Goal: Information Seeking & Learning: Learn about a topic

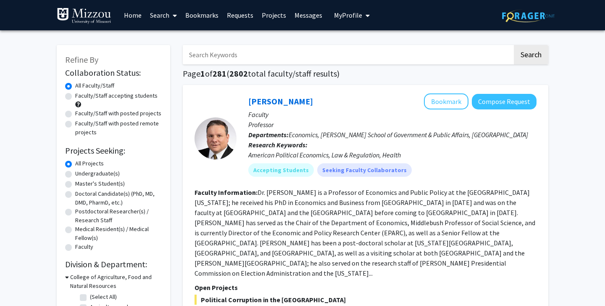
click at [121, 97] on label "Faculty/Staff accepting students" at bounding box center [116, 95] width 82 height 9
click at [81, 97] on input "Faculty/Staff accepting students" at bounding box center [77, 93] width 5 height 5
radio input "true"
click at [310, 59] on input "Search Keywords" at bounding box center [348, 54] width 330 height 19
type input "analysis"
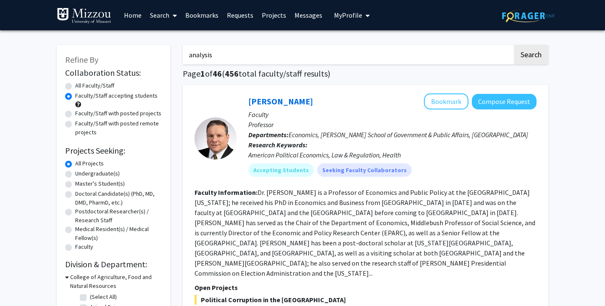
click at [514, 45] on button "Search" at bounding box center [531, 54] width 34 height 19
radio input "true"
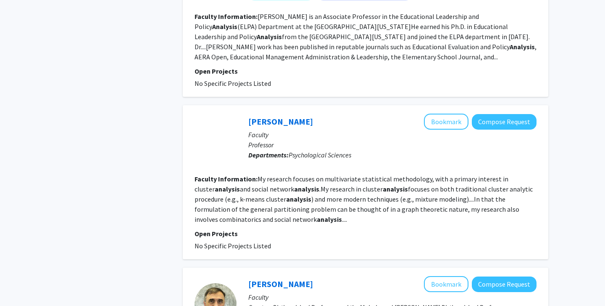
scroll to position [701, 0]
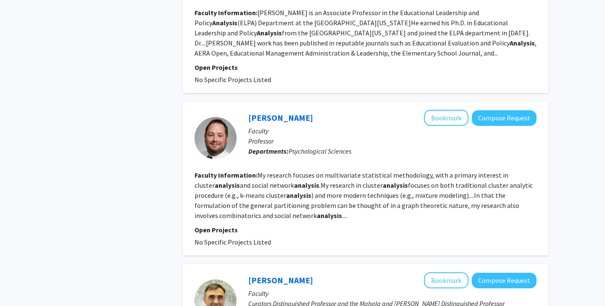
click at [317, 211] on b "analysis" at bounding box center [329, 215] width 25 height 8
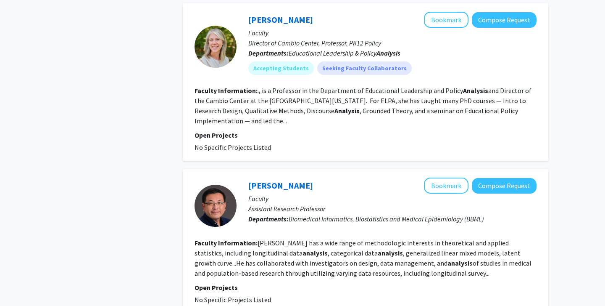
scroll to position [1484, 0]
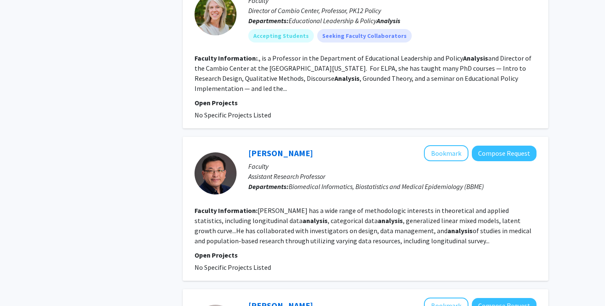
click at [259, 250] on section "Open Projects No Specific Projects Listed" at bounding box center [366, 261] width 342 height 22
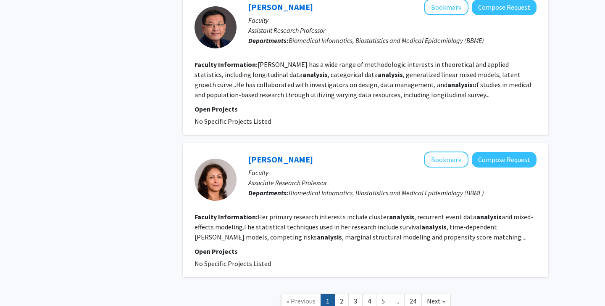
scroll to position [1630, 0]
click at [340, 293] on link "2" at bounding box center [342, 300] width 14 height 15
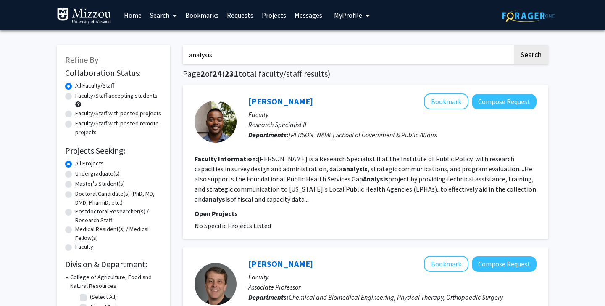
click at [342, 217] on p "Open Projects" at bounding box center [366, 213] width 342 height 10
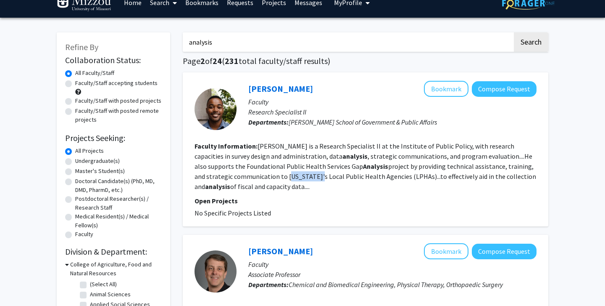
scroll to position [17, 0]
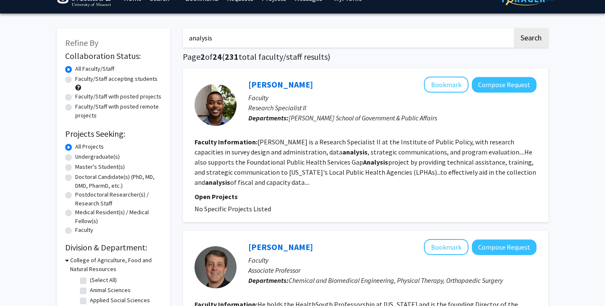
click at [259, 124] on fg-user-badges at bounding box center [392, 124] width 288 height 3
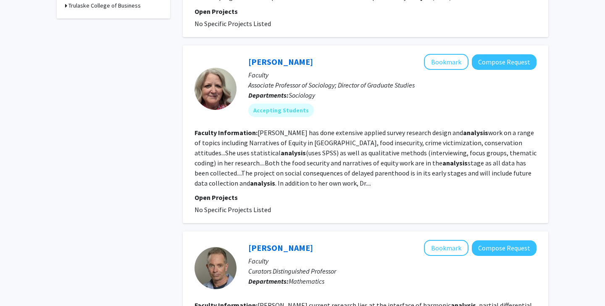
scroll to position [477, 0]
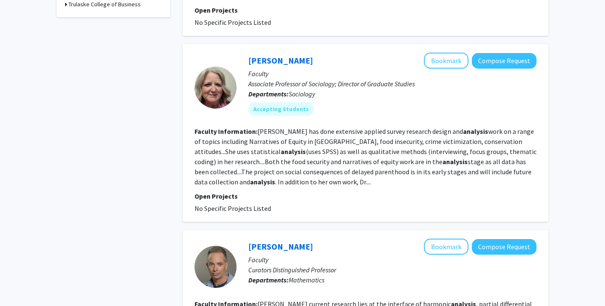
click at [234, 197] on p "Open Projects" at bounding box center [366, 196] width 342 height 10
click at [264, 180] on fg-read-more "[PERSON_NAME] has done extensive applied survey research design and analysis wo…" at bounding box center [366, 156] width 342 height 59
click at [471, 135] on section "Faculty Information: [PERSON_NAME] has done extensive applied survey research d…" at bounding box center [366, 156] width 342 height 61
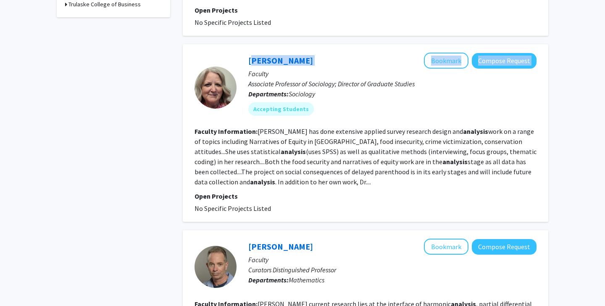
drag, startPoint x: 240, startPoint y: 58, endPoint x: 316, endPoint y: 58, distance: 75.7
click at [316, 58] on div "[PERSON_NAME] Bookmark Compose Request Faculty Associate Professor of Sociology…" at bounding box center [387, 87] width 300 height 69
click at [316, 58] on div "[PERSON_NAME] Bookmark Compose Request" at bounding box center [392, 61] width 288 height 16
drag, startPoint x: 319, startPoint y: 59, endPoint x: 234, endPoint y: 59, distance: 85.7
click at [234, 59] on section "[PERSON_NAME] Bookmark Compose Request Faculty Associate Professor of Sociology…" at bounding box center [366, 87] width 342 height 69
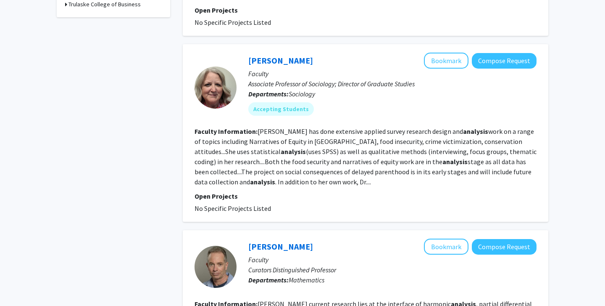
click at [320, 136] on section "Faculty Information: [PERSON_NAME] has done extensive applied survey research d…" at bounding box center [366, 156] width 342 height 61
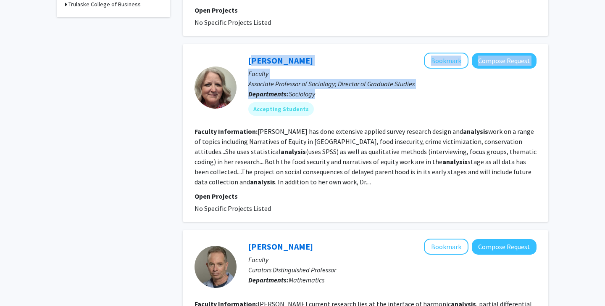
drag, startPoint x: 335, startPoint y: 95, endPoint x: 241, endPoint y: 66, distance: 98.0
click at [241, 65] on div "[PERSON_NAME] Bookmark Compose Request Faculty Associate Professor of Sociology…" at bounding box center [387, 87] width 300 height 69
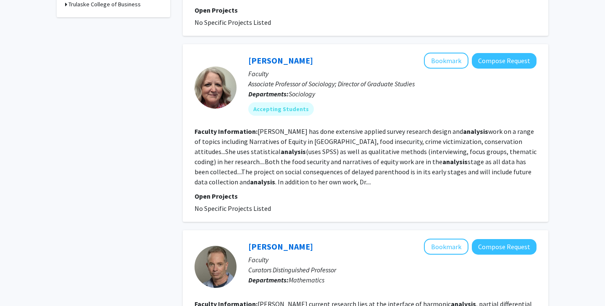
click at [359, 76] on p "Faculty" at bounding box center [392, 74] width 288 height 10
drag, startPoint x: 311, startPoint y: 59, endPoint x: 246, endPoint y: 59, distance: 64.7
click at [246, 59] on div "[PERSON_NAME] Bookmark Compose Request Faculty Associate Professor of Sociology…" at bounding box center [387, 87] width 300 height 69
copy link "[PERSON_NAME]"
click at [277, 125] on fg-search-faculty "[PERSON_NAME] Bookmark Compose Request Faculty Associate Professor of Sociology…" at bounding box center [366, 133] width 342 height 161
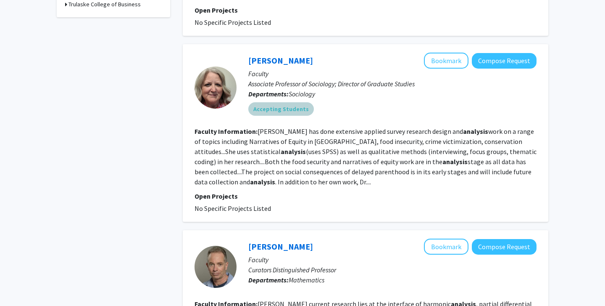
click at [268, 116] on div "Accepting Students" at bounding box center [393, 108] width 292 height 17
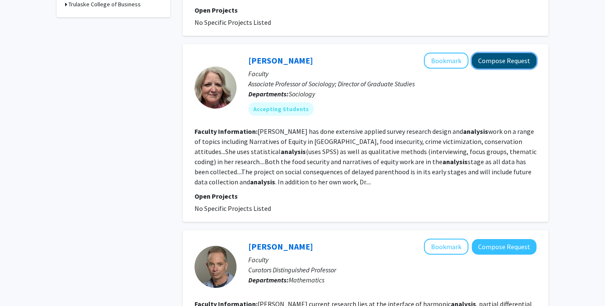
click at [509, 55] on button "Compose Request" at bounding box center [504, 61] width 65 height 16
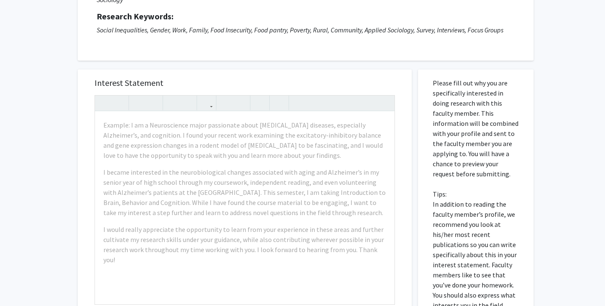
scroll to position [108, 0]
click at [443, 127] on p "Please fill out why you are specifically interested in doing research with this…" at bounding box center [476, 203] width 86 height 252
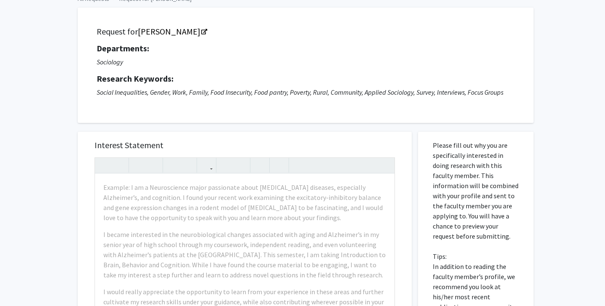
scroll to position [52, 0]
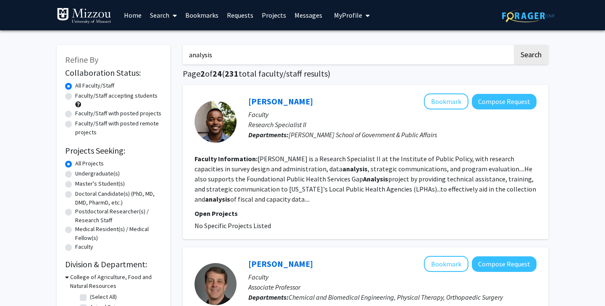
scroll to position [433, 0]
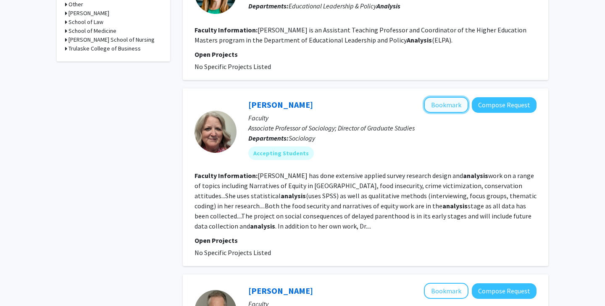
click at [460, 107] on button "Bookmark" at bounding box center [446, 105] width 45 height 16
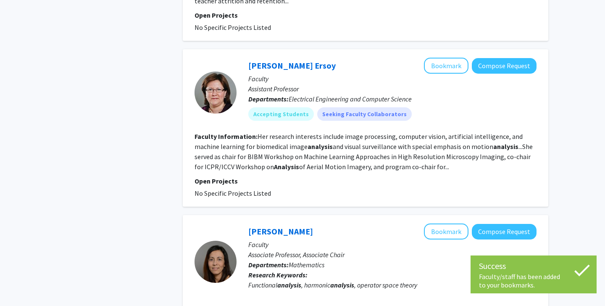
scroll to position [991, 0]
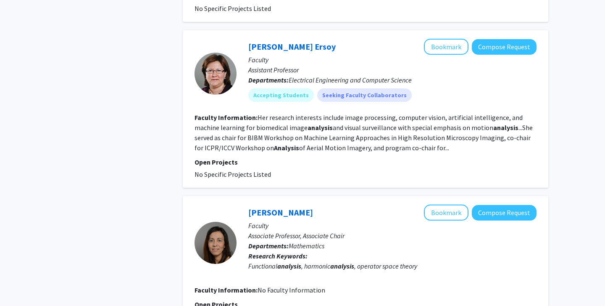
click at [269, 157] on p "Open Projects" at bounding box center [366, 162] width 342 height 10
click at [252, 119] on fg-read-more "Her research interests include image processing, computer vision, artificial in…" at bounding box center [364, 132] width 338 height 39
drag, startPoint x: 243, startPoint y: 21, endPoint x: 317, endPoint y: 21, distance: 74.0
click at [317, 39] on div "[PERSON_NAME] Bookmark Compose Request Faculty Assistant Professor Departments:…" at bounding box center [387, 73] width 300 height 69
copy link "[PERSON_NAME] Ersoy"
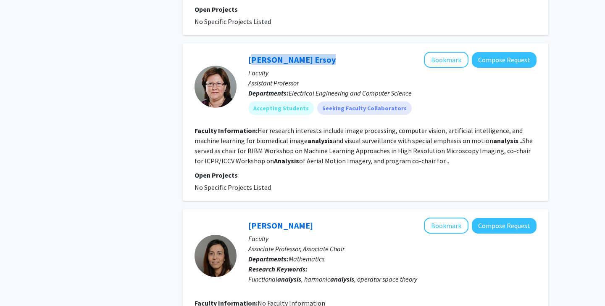
scroll to position [975, 0]
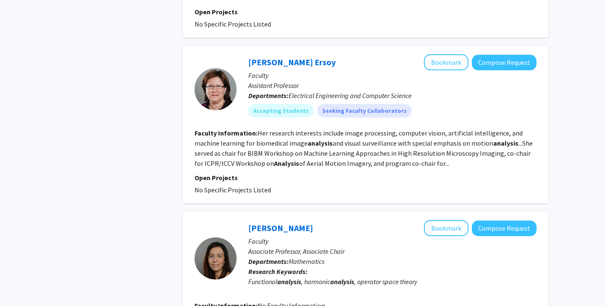
click at [459, 128] on section "Faculty Information: Her research interests include image processing, computer …" at bounding box center [366, 148] width 342 height 40
click at [446, 54] on button "Bookmark" at bounding box center [446, 62] width 45 height 16
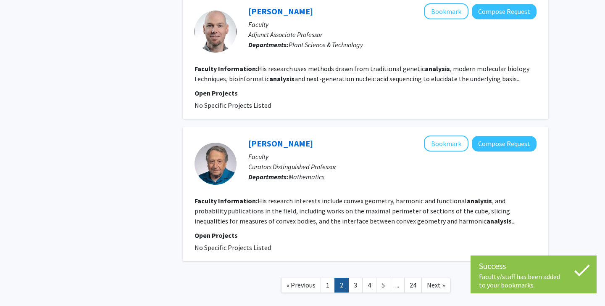
scroll to position [1352, 0]
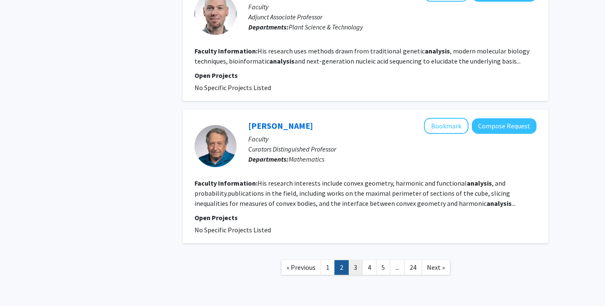
click at [356, 260] on link "3" at bounding box center [355, 267] width 14 height 15
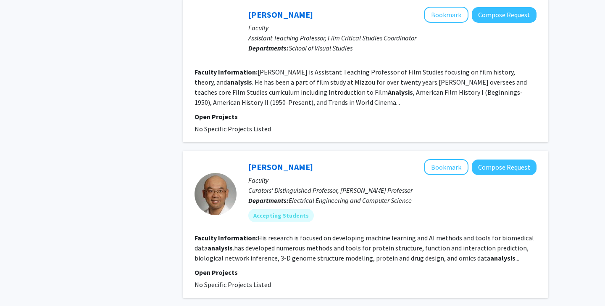
scroll to position [1384, 0]
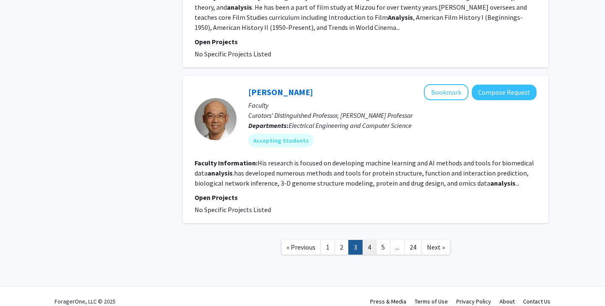
click at [369, 240] on link "4" at bounding box center [369, 247] width 14 height 15
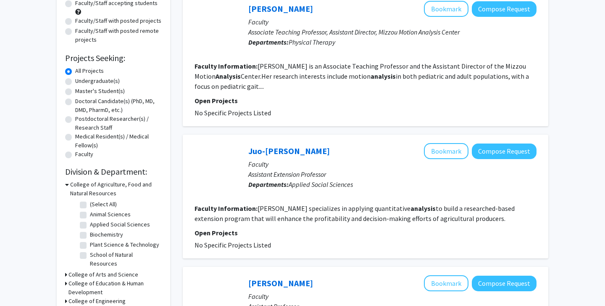
scroll to position [94, 0]
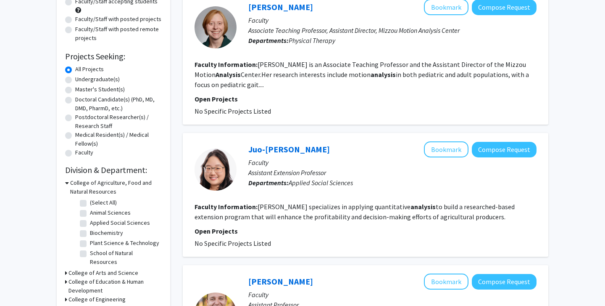
click at [363, 214] on fg-read-more "[PERSON_NAME] specializes in applying quantitative analysis to build a research…" at bounding box center [355, 211] width 320 height 18
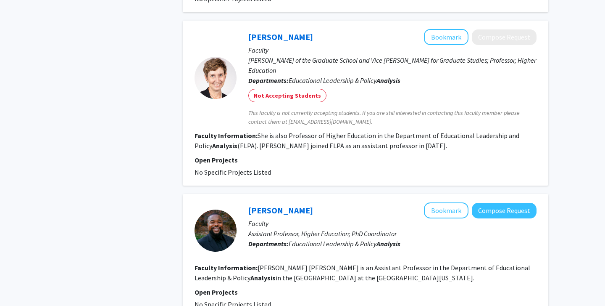
scroll to position [1367, 0]
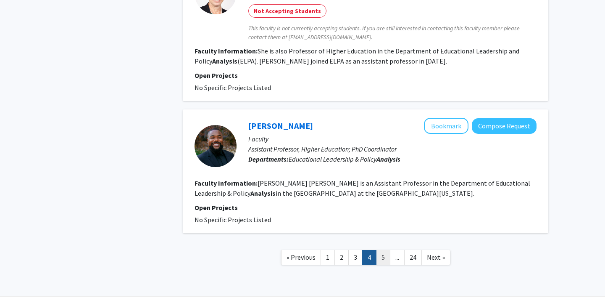
click at [384, 250] on link "5" at bounding box center [383, 257] width 14 height 15
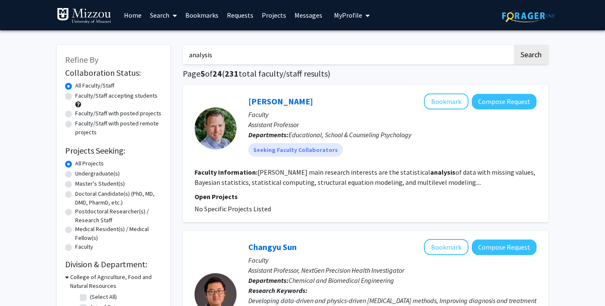
click at [337, 181] on fg-read-more "[PERSON_NAME] main research interests are the statistical analysis of data with…" at bounding box center [365, 177] width 341 height 18
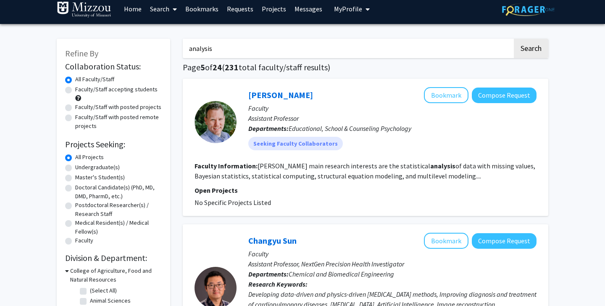
click at [359, 178] on fg-read-more "[PERSON_NAME] main research interests are the statistical analysis of data with…" at bounding box center [365, 170] width 341 height 18
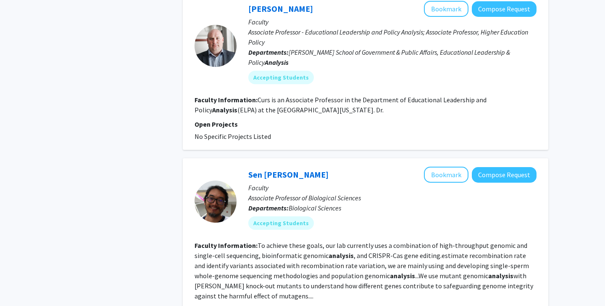
scroll to position [1379, 0]
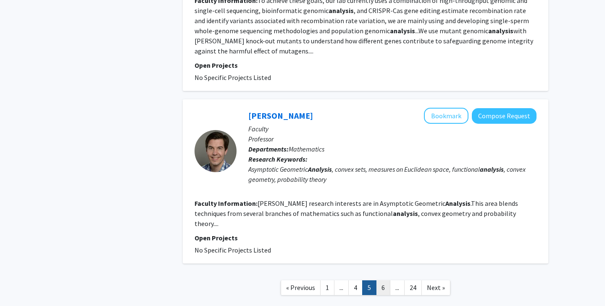
click at [382, 280] on link "6" at bounding box center [383, 287] width 14 height 15
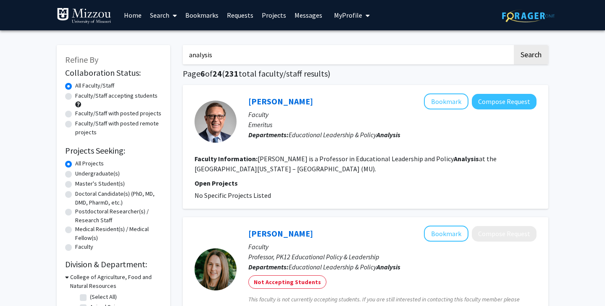
click at [103, 114] on label "Faculty/Staff with posted projects" at bounding box center [118, 113] width 86 height 9
click at [81, 114] on input "Faculty/Staff with posted projects" at bounding box center [77, 111] width 5 height 5
radio input "true"
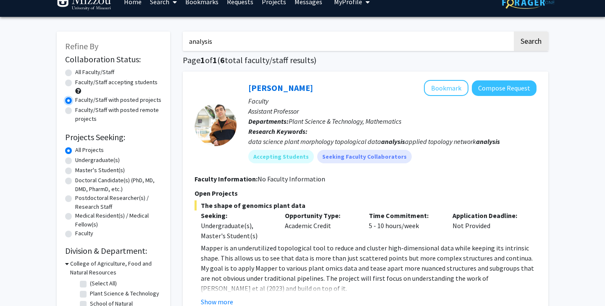
scroll to position [16, 0]
